Goal: Information Seeking & Learning: Learn about a topic

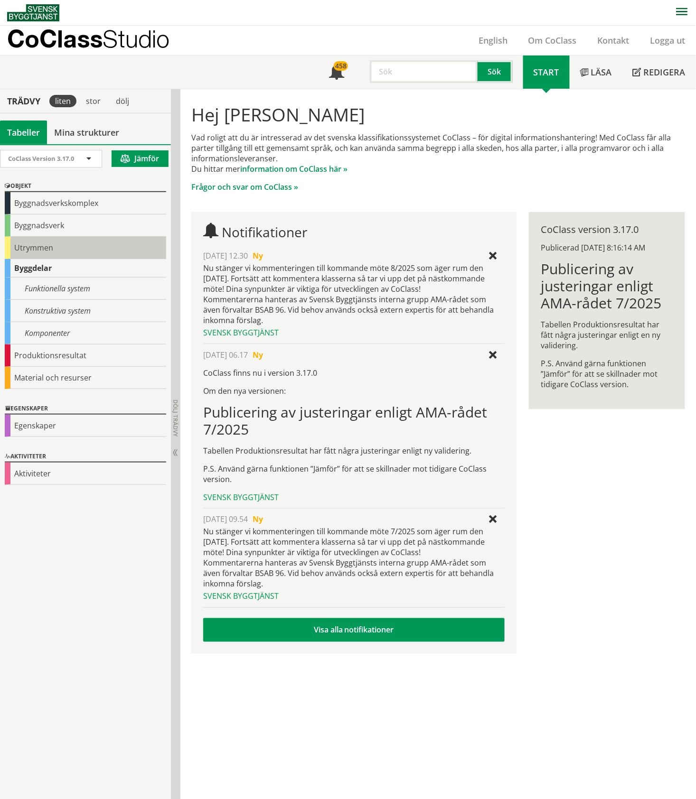
click at [29, 247] on div "Utrymmen" at bounding box center [85, 248] width 161 height 22
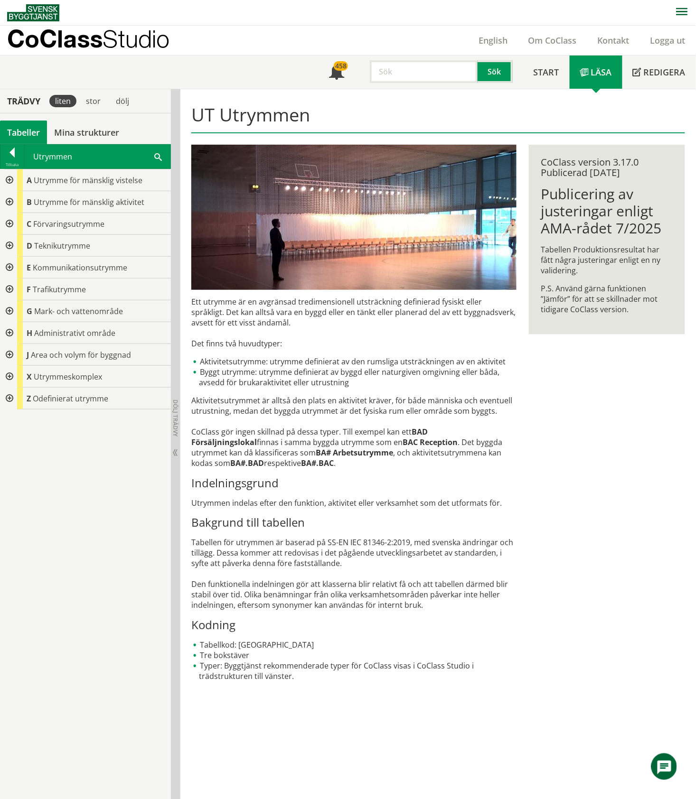
click at [9, 353] on div at bounding box center [8, 355] width 17 height 22
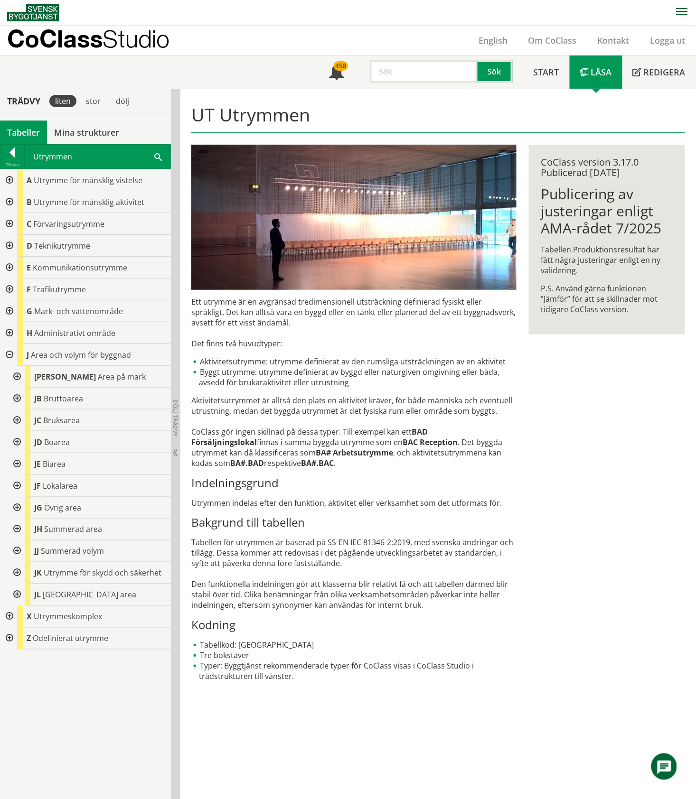
click at [8, 356] on div at bounding box center [8, 355] width 17 height 22
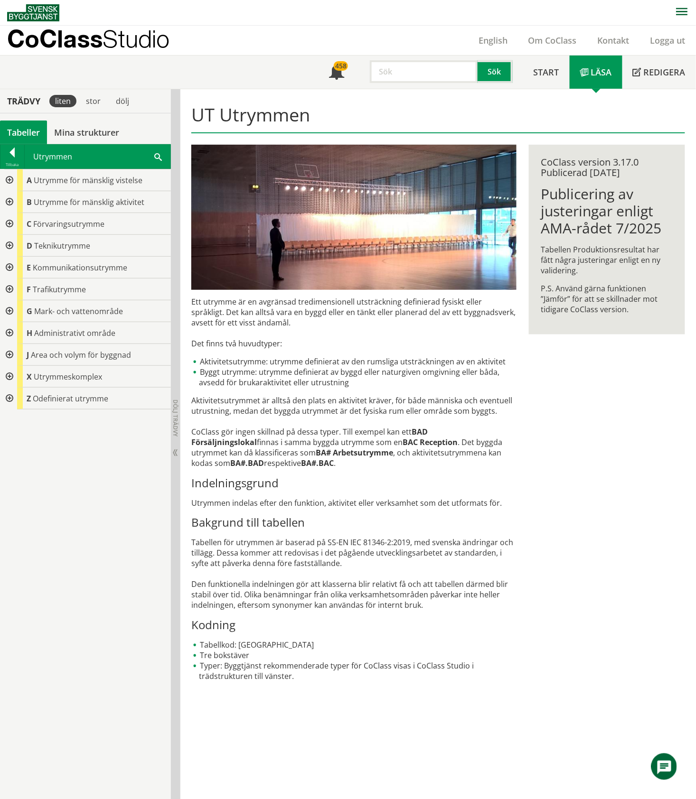
click at [14, 131] on div "Tabeller" at bounding box center [23, 133] width 47 height 24
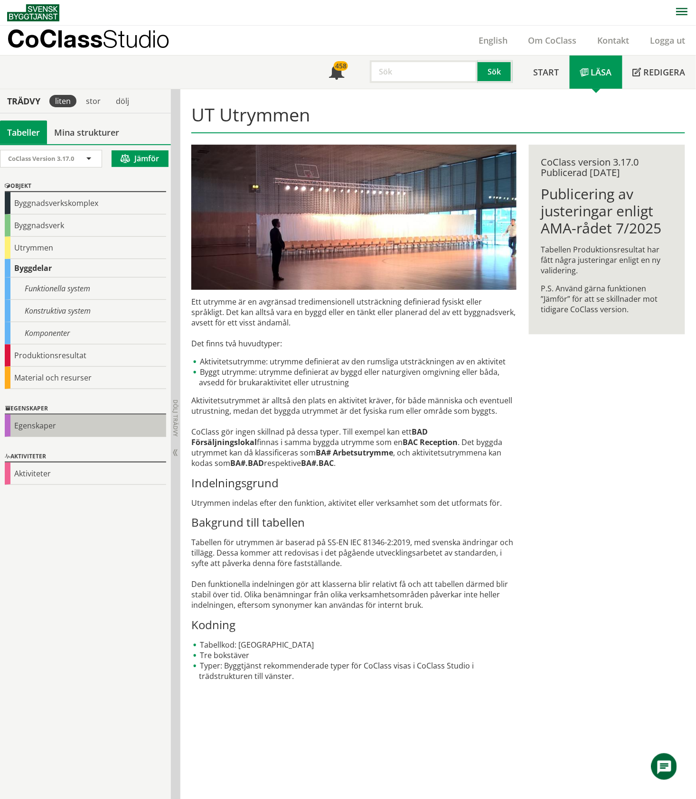
click at [47, 420] on div "Egenskaper" at bounding box center [85, 426] width 161 height 22
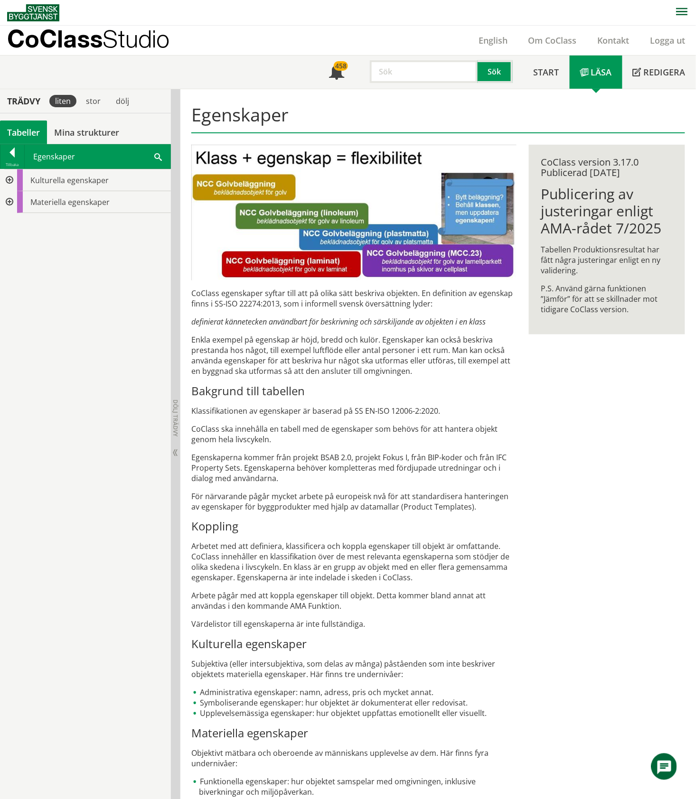
click at [10, 181] on div at bounding box center [8, 180] width 17 height 22
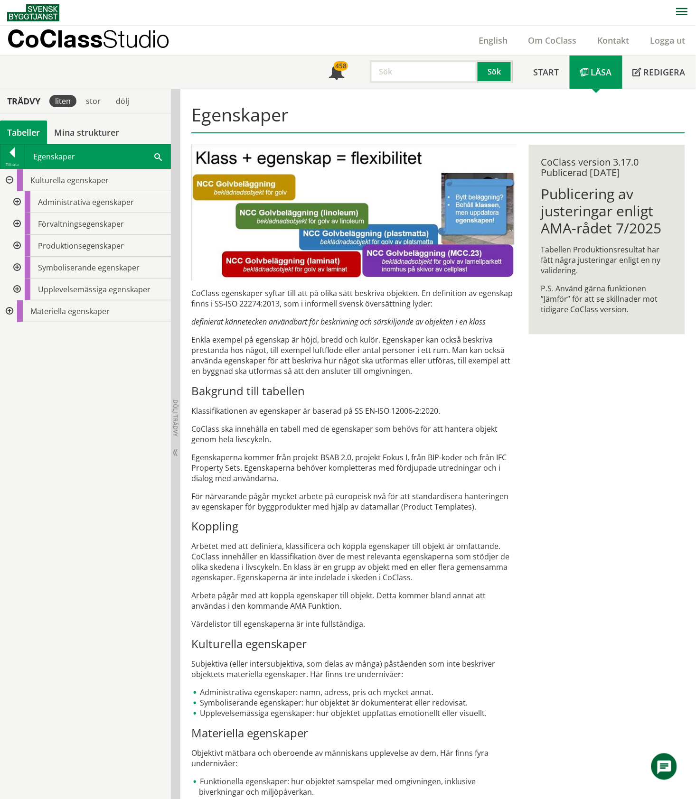
click at [14, 244] on div at bounding box center [16, 246] width 17 height 22
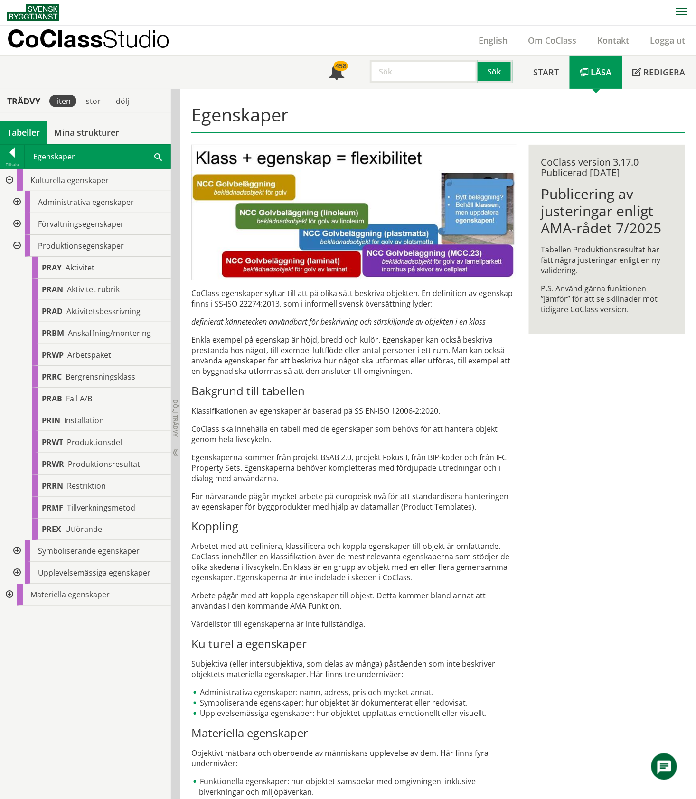
click at [16, 247] on div at bounding box center [16, 246] width 17 height 22
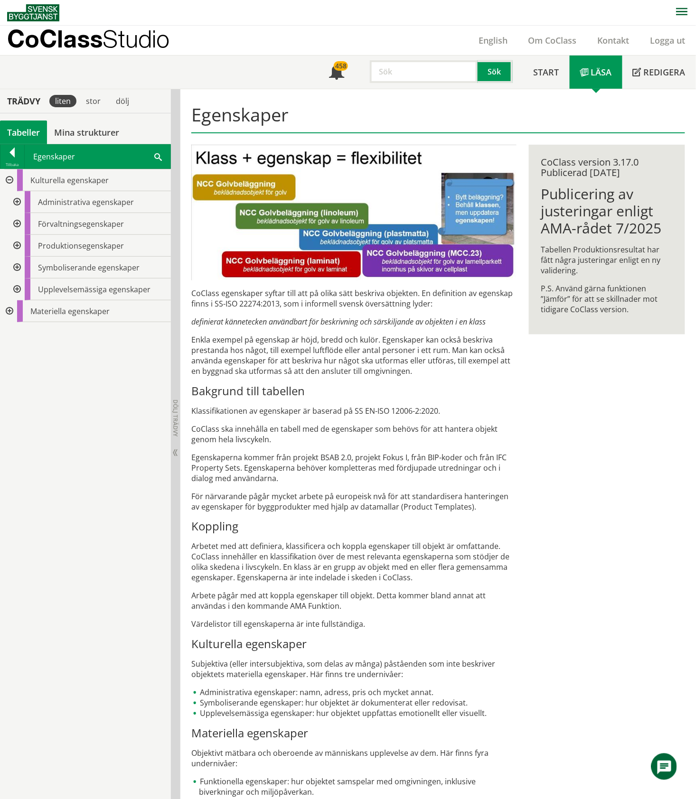
click at [14, 267] on div at bounding box center [16, 268] width 17 height 22
click at [24, 289] on div at bounding box center [23, 290] width 17 height 22
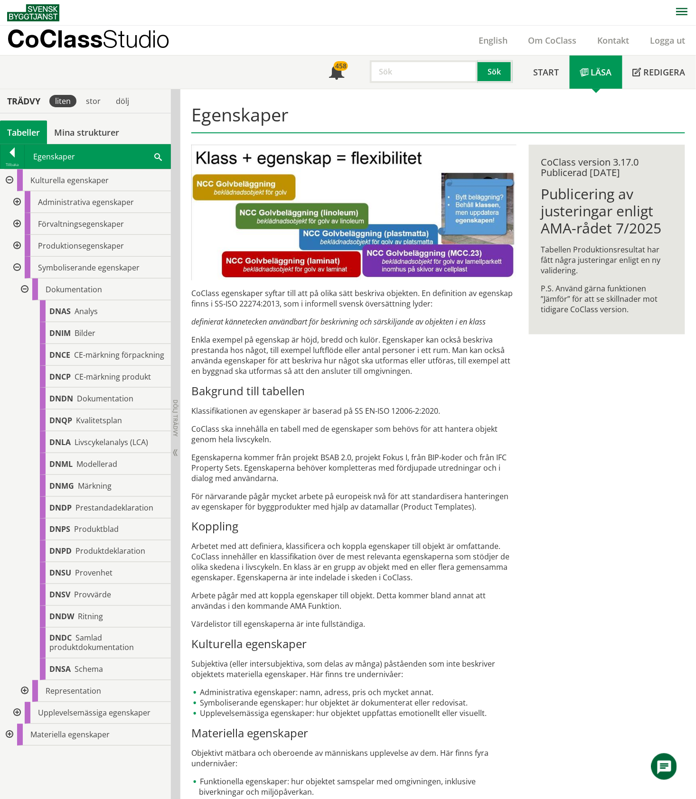
click at [24, 288] on div at bounding box center [23, 290] width 17 height 22
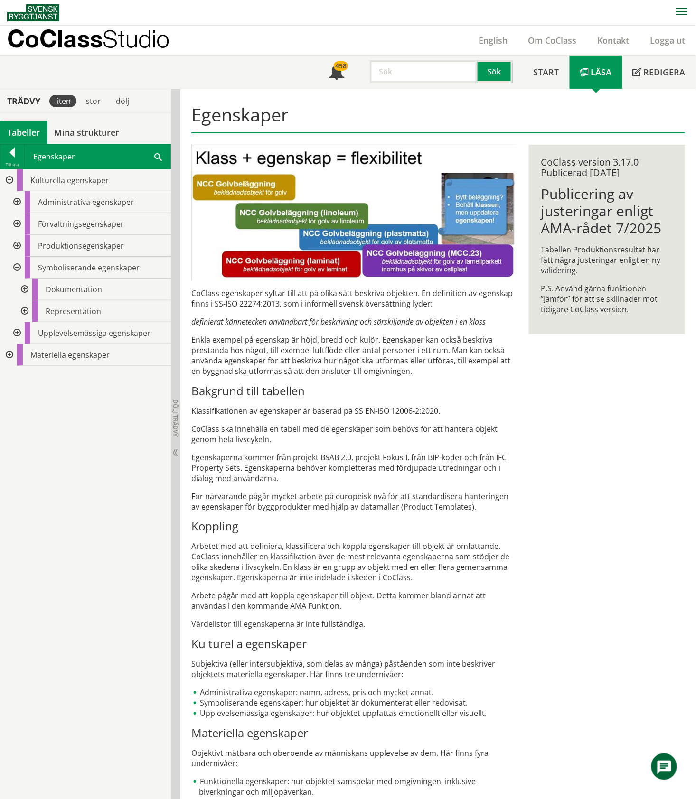
click at [24, 311] on div at bounding box center [23, 311] width 17 height 22
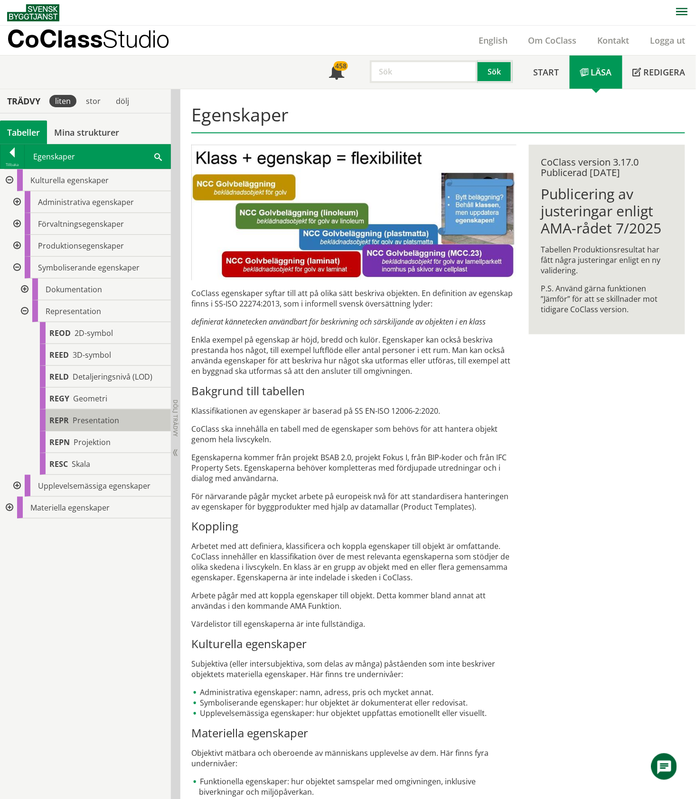
click at [98, 419] on span "Presentation" at bounding box center [96, 420] width 47 height 10
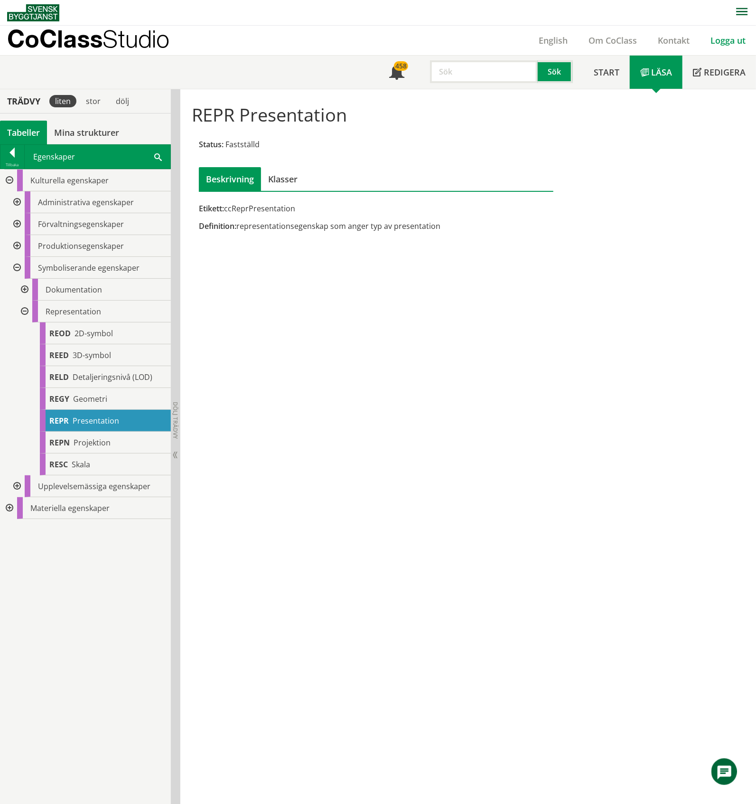
click at [695, 38] on link "Logga ut" at bounding box center [728, 40] width 56 height 11
